Goal: Task Accomplishment & Management: Manage account settings

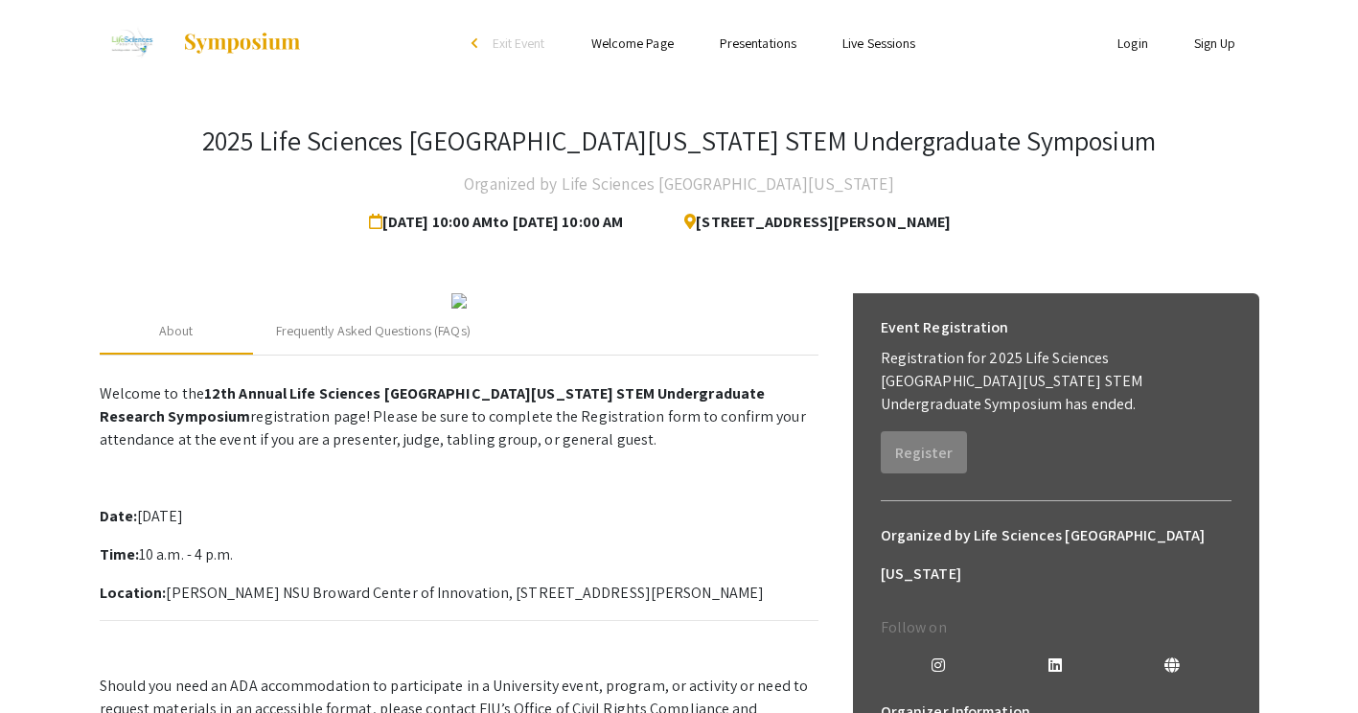
click at [1136, 58] on ul "Login Sign Up" at bounding box center [1067, 43] width 382 height 86
click at [1131, 43] on link "Login" at bounding box center [1132, 43] width 31 height 17
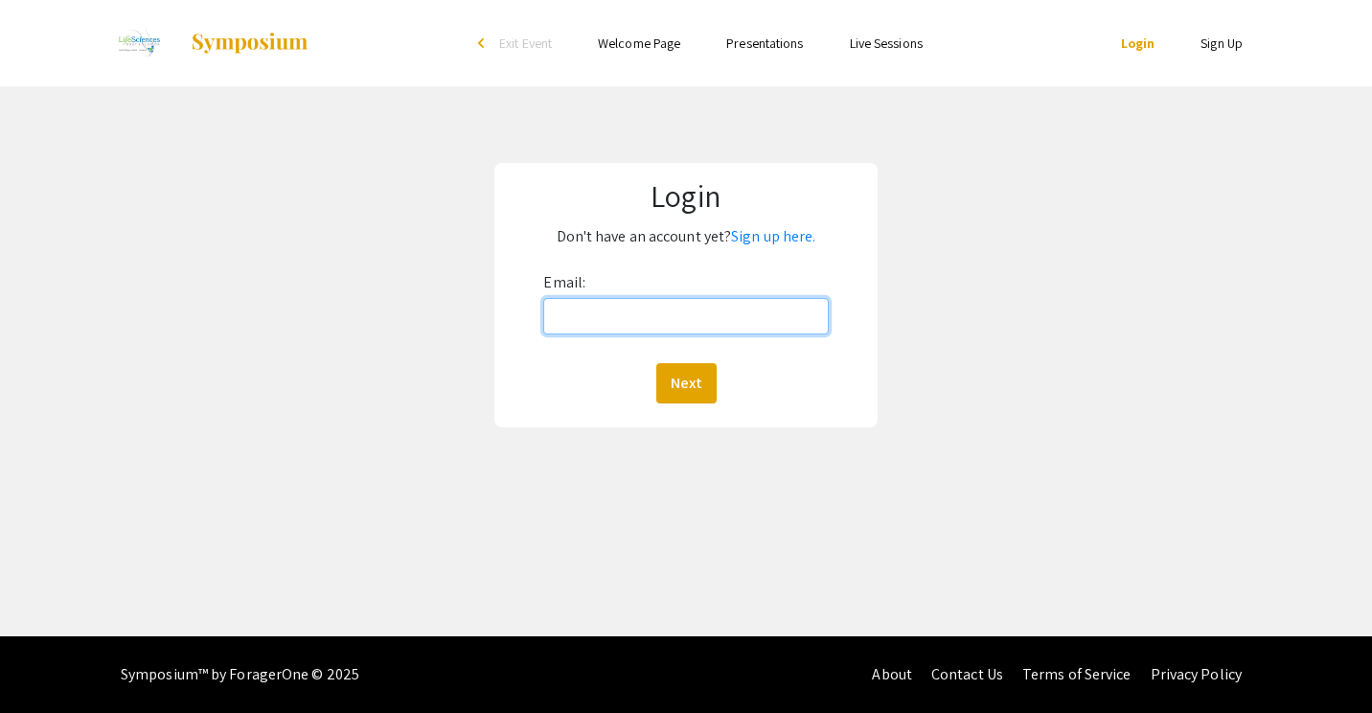
click at [762, 323] on input "Email:" at bounding box center [685, 316] width 285 height 36
type input "[EMAIL_ADDRESS][DOMAIN_NAME]"
click at [656, 363] on button "Next" at bounding box center [686, 383] width 60 height 40
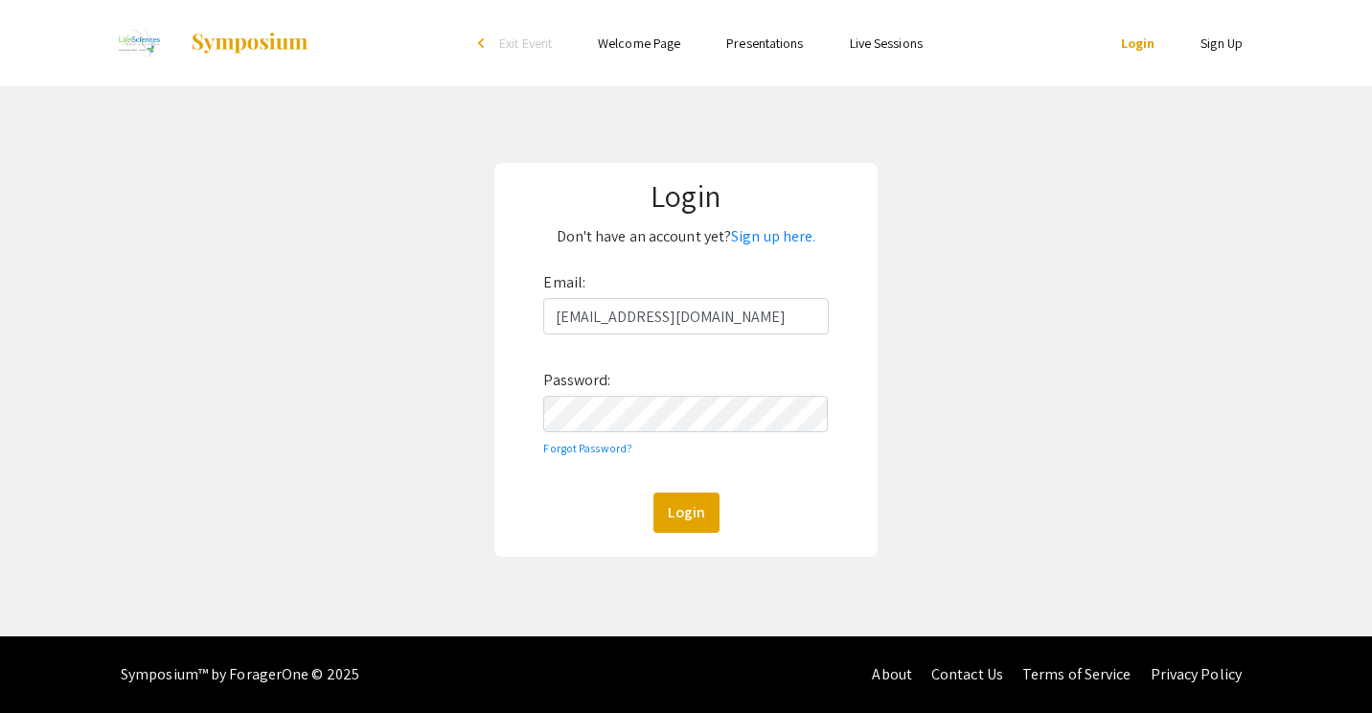
click at [654, 493] on button "Login" at bounding box center [687, 513] width 66 height 40
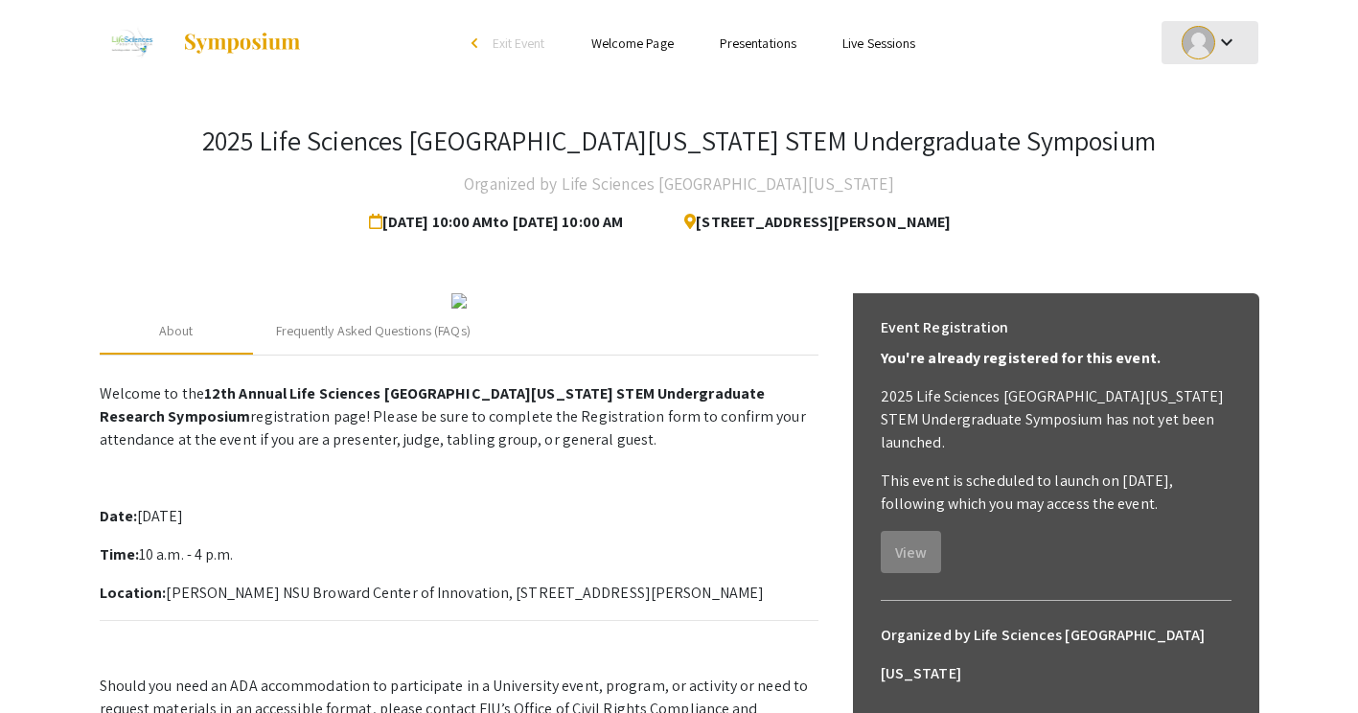
click at [1219, 46] on mat-icon "keyboard_arrow_down" at bounding box center [1226, 42] width 23 height 23
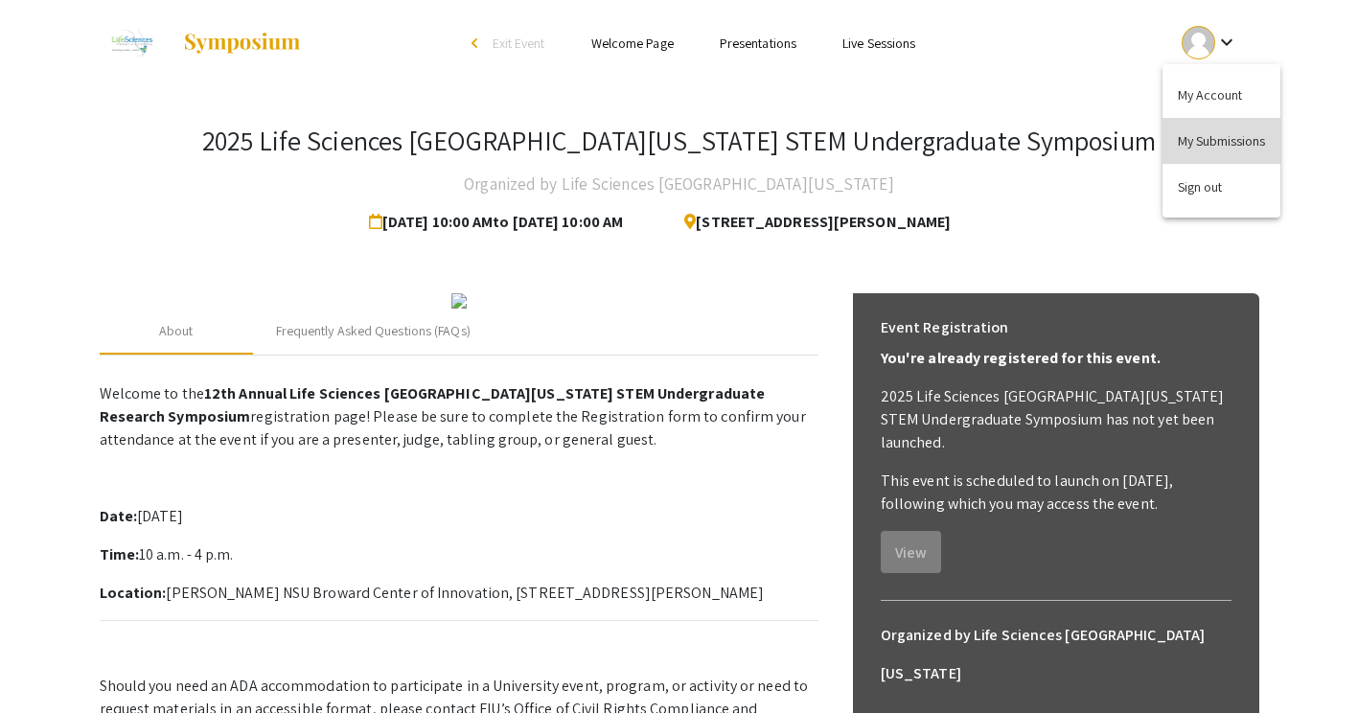
click at [1232, 127] on button "My Submissions" at bounding box center [1222, 141] width 118 height 46
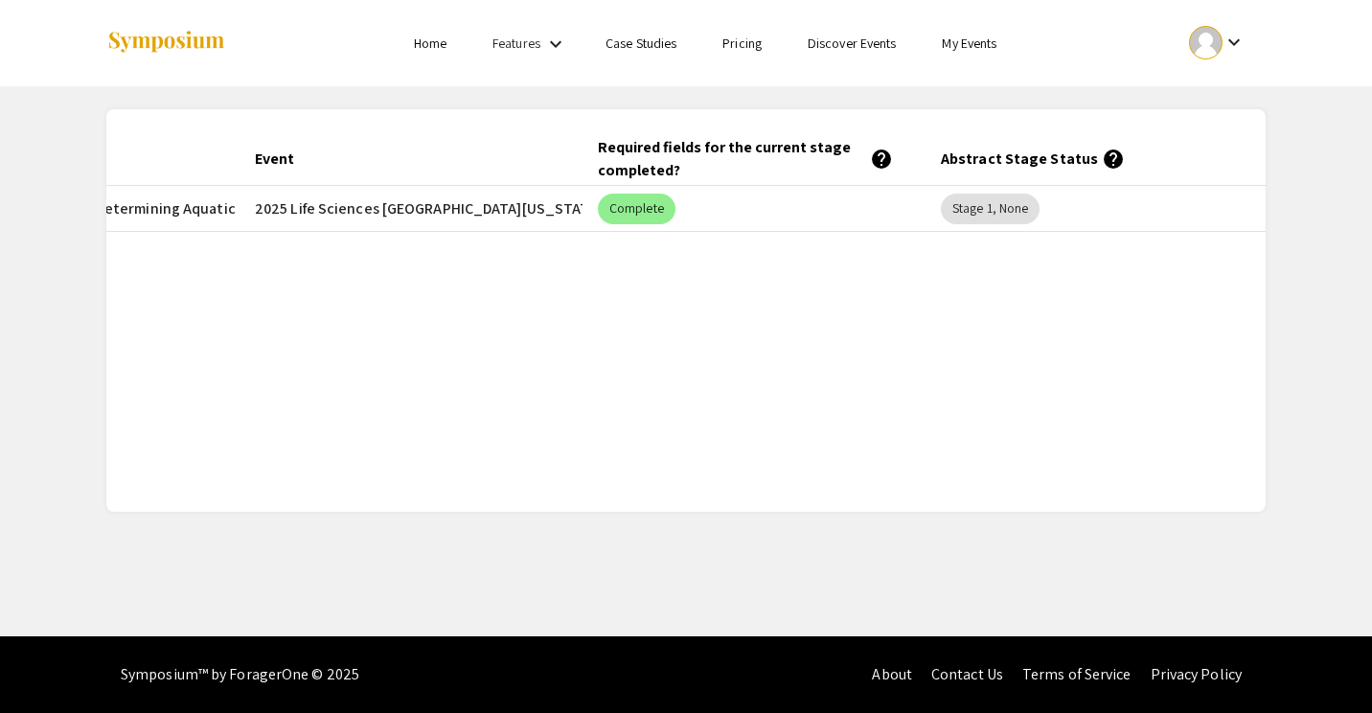
scroll to position [0, 295]
